Goal: Find specific fact: Find specific fact

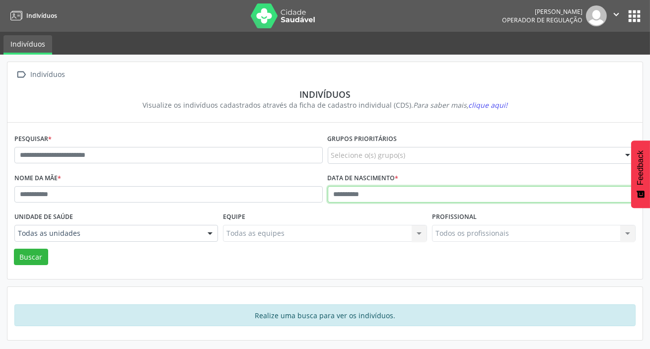
click at [357, 189] on input "text" at bounding box center [482, 194] width 308 height 17
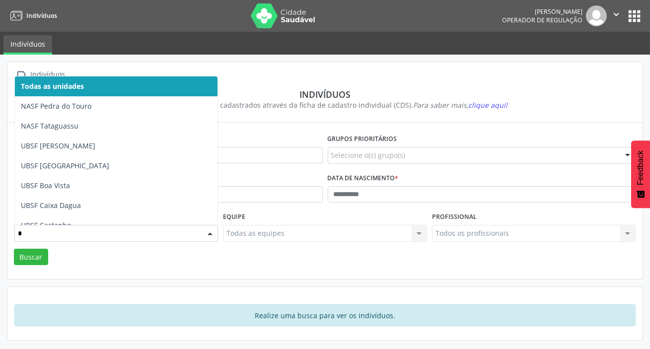
type input "**"
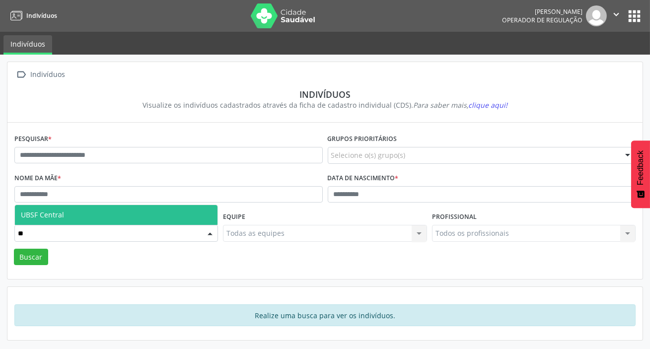
click at [77, 218] on span "UBSF Central" at bounding box center [116, 215] width 203 height 20
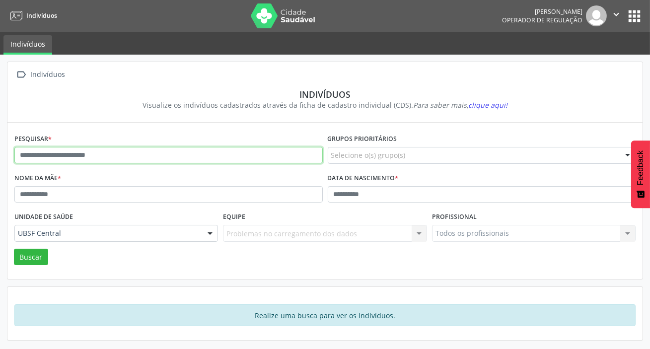
click at [122, 157] on input "text" at bounding box center [168, 155] width 308 height 17
type input "**********"
click at [14, 249] on button "Buscar" at bounding box center [31, 257] width 34 height 17
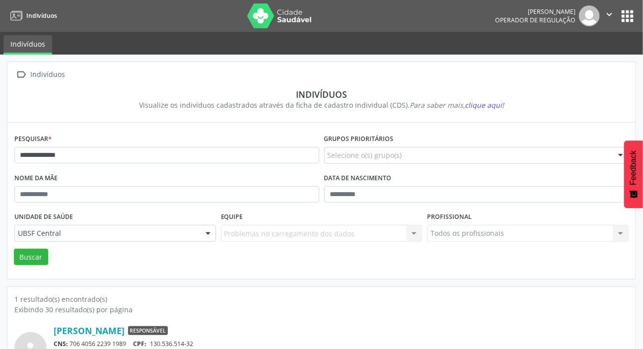
scroll to position [55, 0]
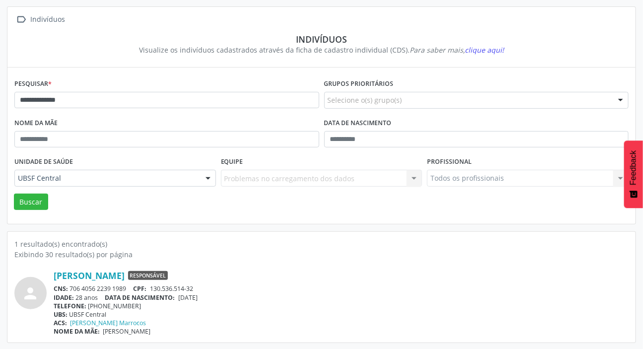
drag, startPoint x: 71, startPoint y: 289, endPoint x: 128, endPoint y: 289, distance: 56.6
click at [128, 289] on div "CNS: 706 4056 2239 1989 CPF: 130.536.514-32" at bounding box center [341, 289] width 575 height 8
copy div "706 4056 2239 1989"
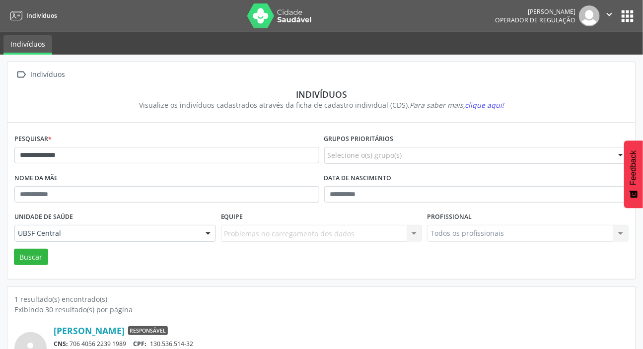
click at [625, 13] on button "apps" at bounding box center [627, 15] width 17 height 17
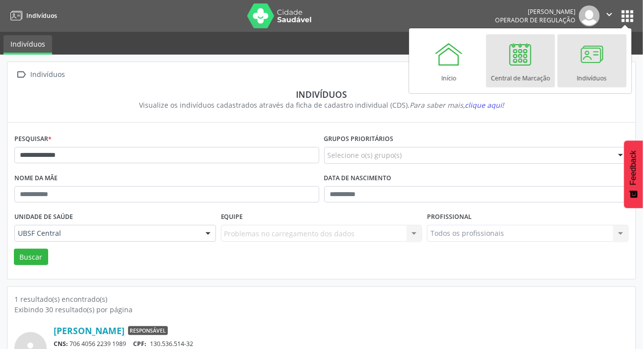
click at [521, 67] on div at bounding box center [520, 54] width 30 height 30
